Goal: Find specific page/section: Find specific page/section

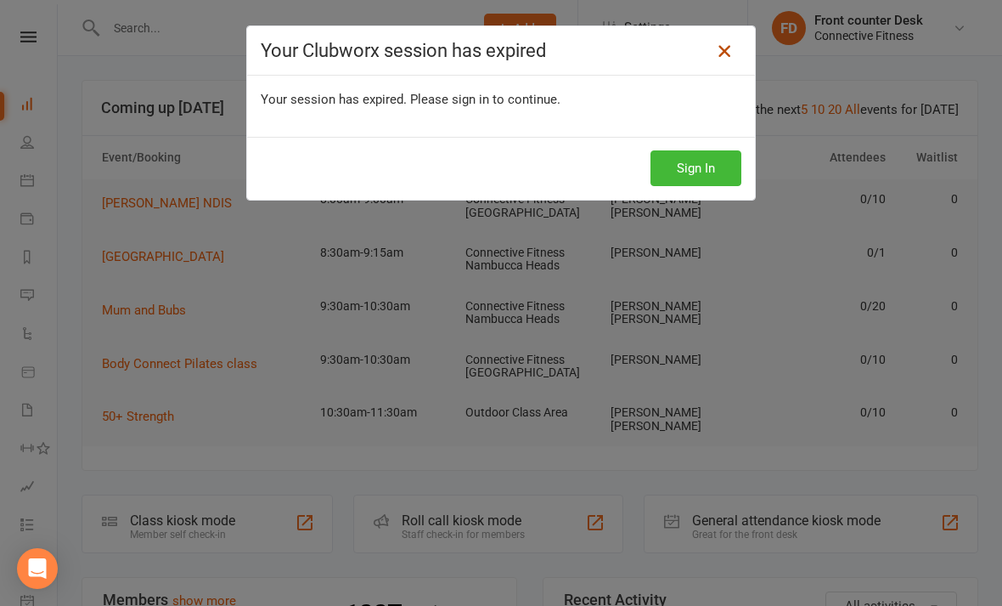
click at [496, 59] on icon at bounding box center [724, 51] width 20 height 20
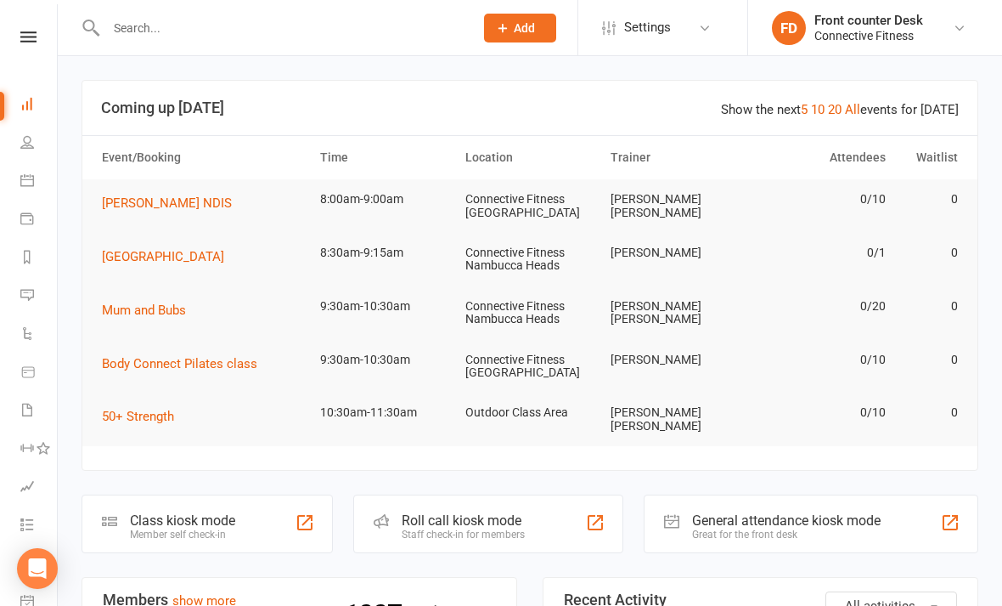
click at [38, 32] on link at bounding box center [28, 36] width 60 height 11
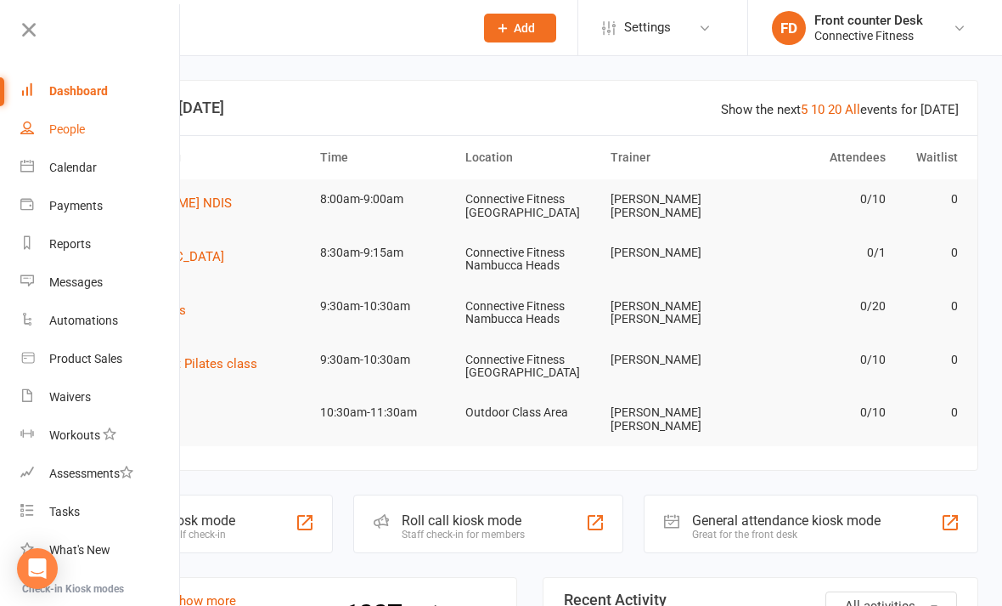
click at [63, 113] on link "People" at bounding box center [100, 129] width 161 height 38
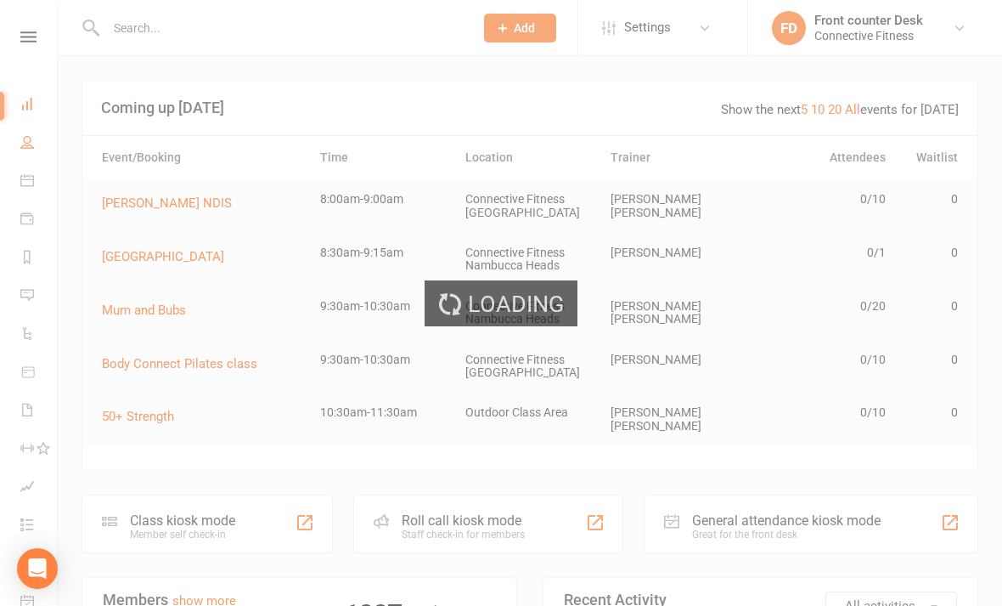
select select "100"
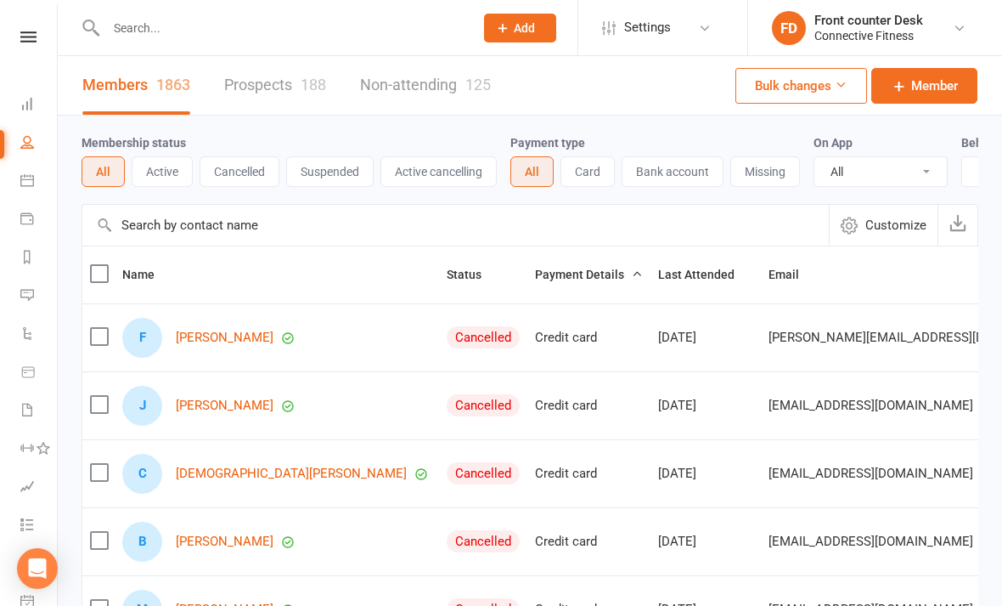
click at [182, 225] on input "text" at bounding box center [455, 225] width 747 height 41
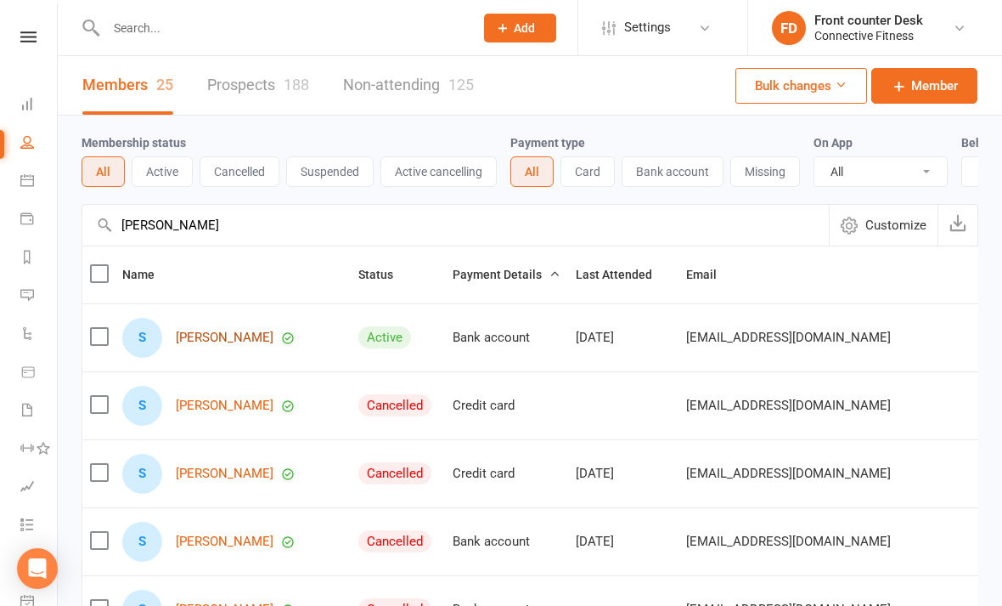
type input "[PERSON_NAME]"
click at [218, 336] on link "[PERSON_NAME]" at bounding box center [225, 337] width 98 height 14
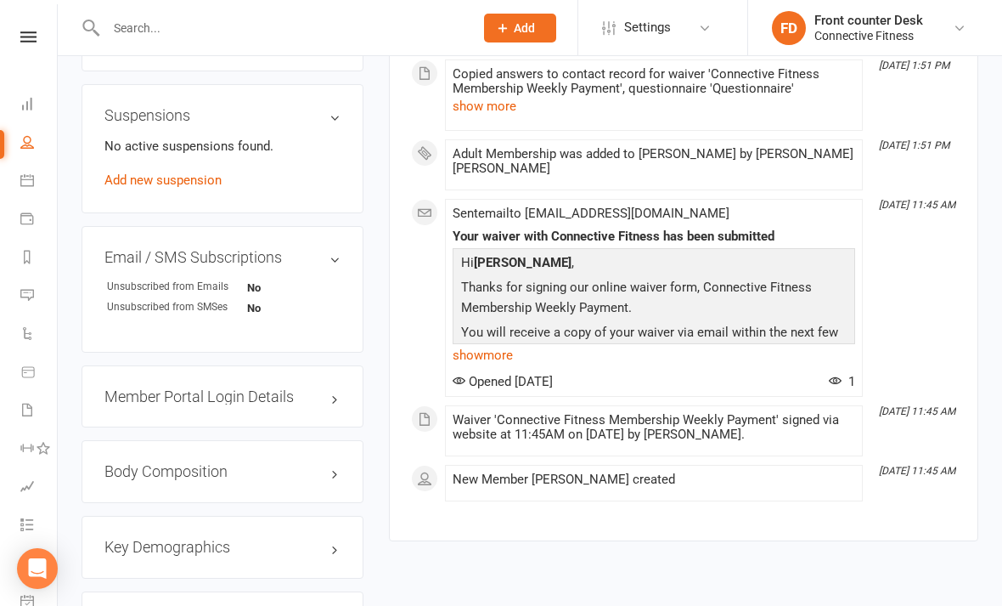
scroll to position [1017, 0]
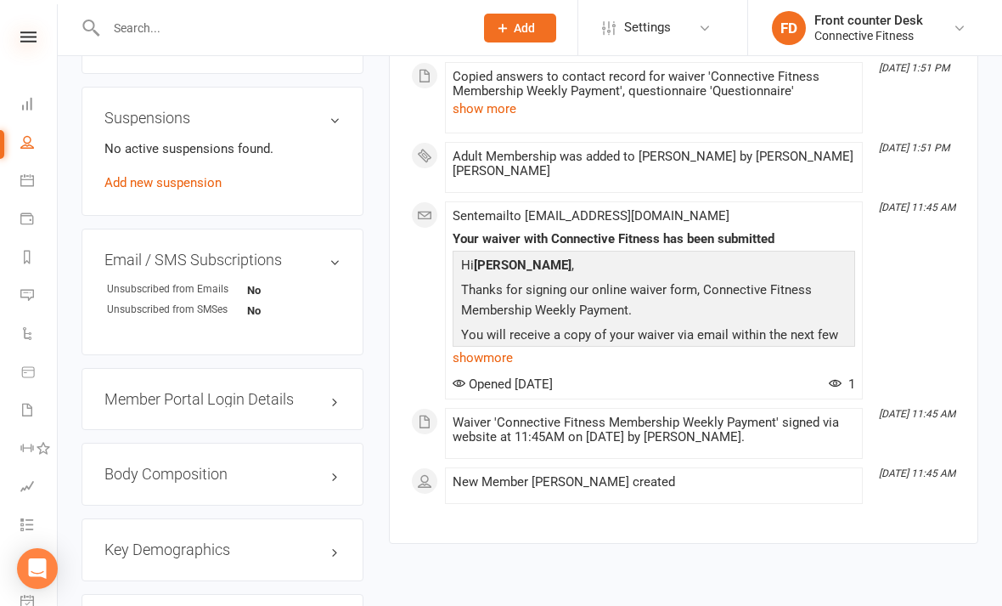
click at [26, 41] on icon at bounding box center [28, 36] width 16 height 11
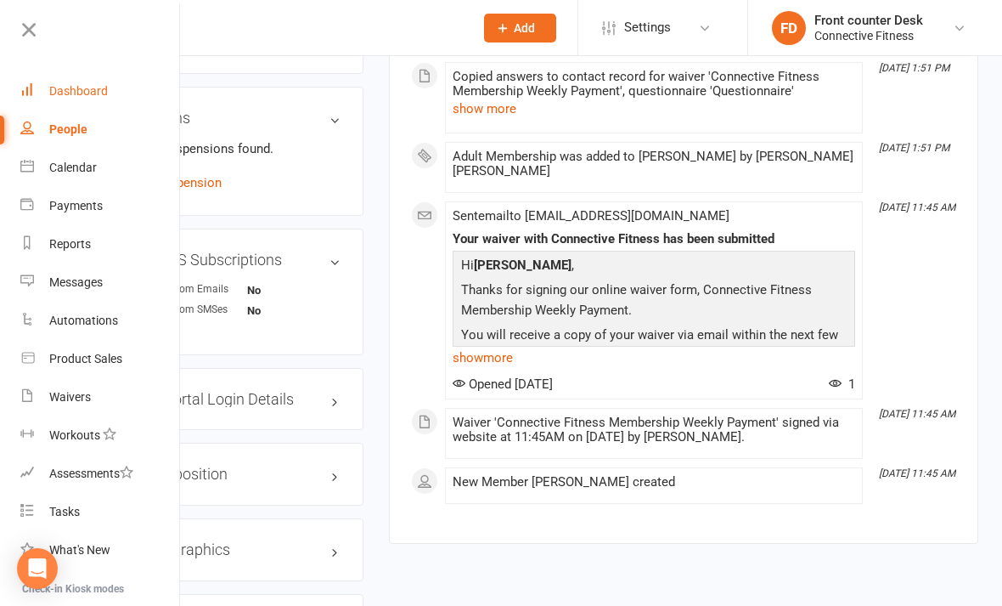
click at [61, 77] on link "Dashboard" at bounding box center [100, 91] width 161 height 38
